Goal: Use online tool/utility: Utilize a website feature to perform a specific function

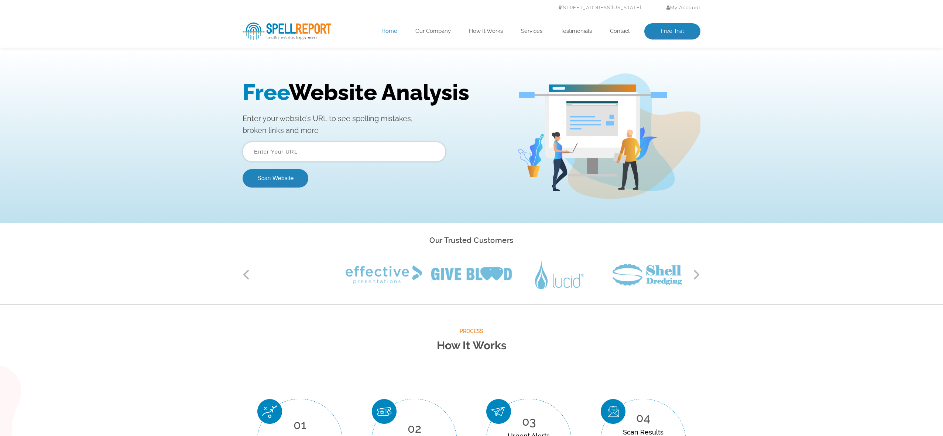
click at [301, 149] on input "text" at bounding box center [344, 152] width 203 height 20
type input "http://biesselegnami.com"
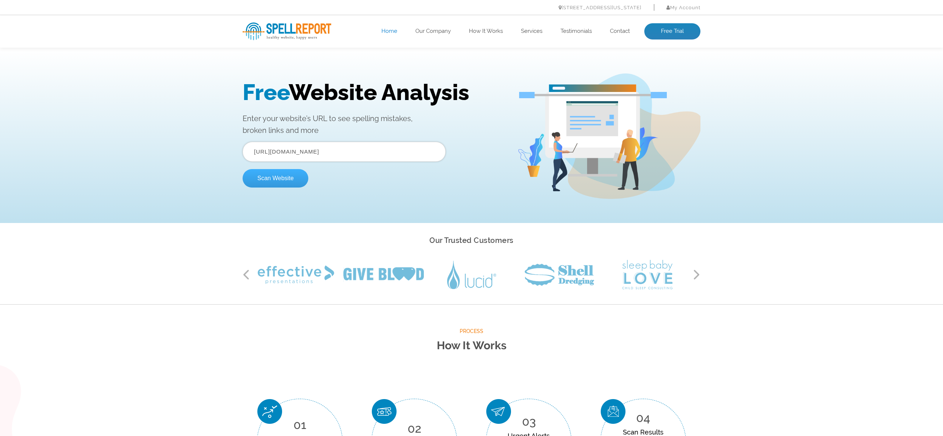
click at [283, 181] on button "Scan Website" at bounding box center [276, 178] width 66 height 18
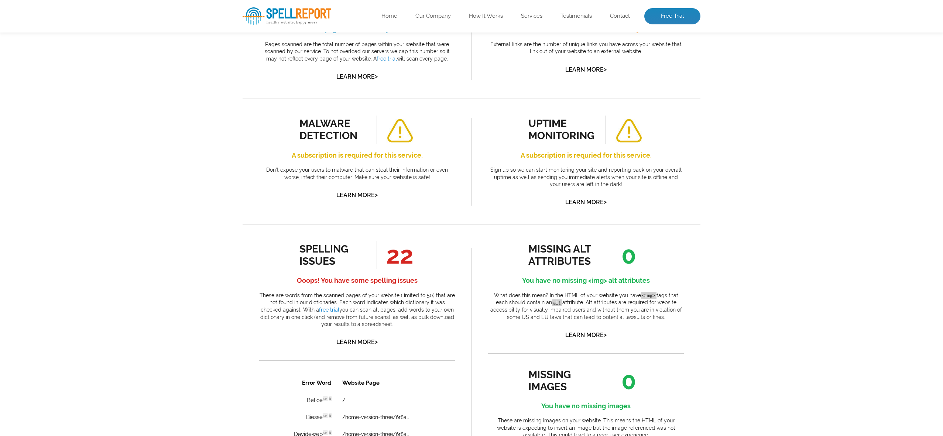
scroll to position [258, 0]
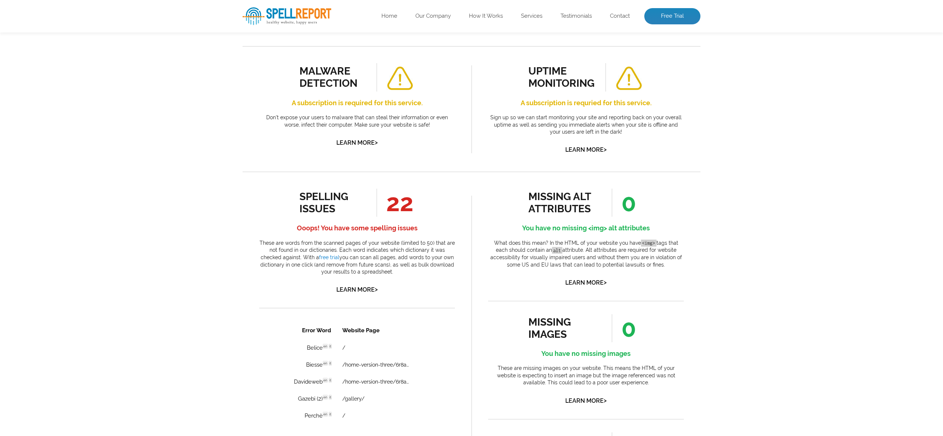
drag, startPoint x: 265, startPoint y: 241, endPoint x: 432, endPoint y: 271, distance: 169.2
click at [432, 272] on p "These are words from the scanned pages of your website (limited to 50) that are…" at bounding box center [357, 258] width 196 height 36
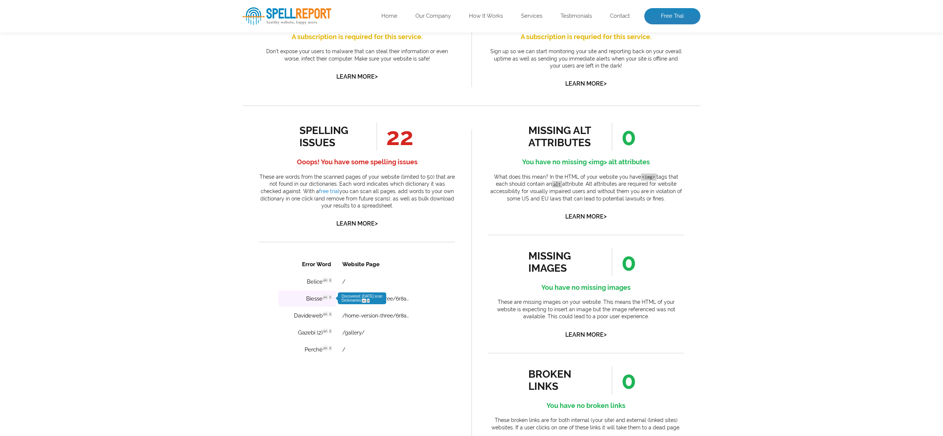
scroll to position [452, 0]
